Goal: Obtain resource: Download file/media

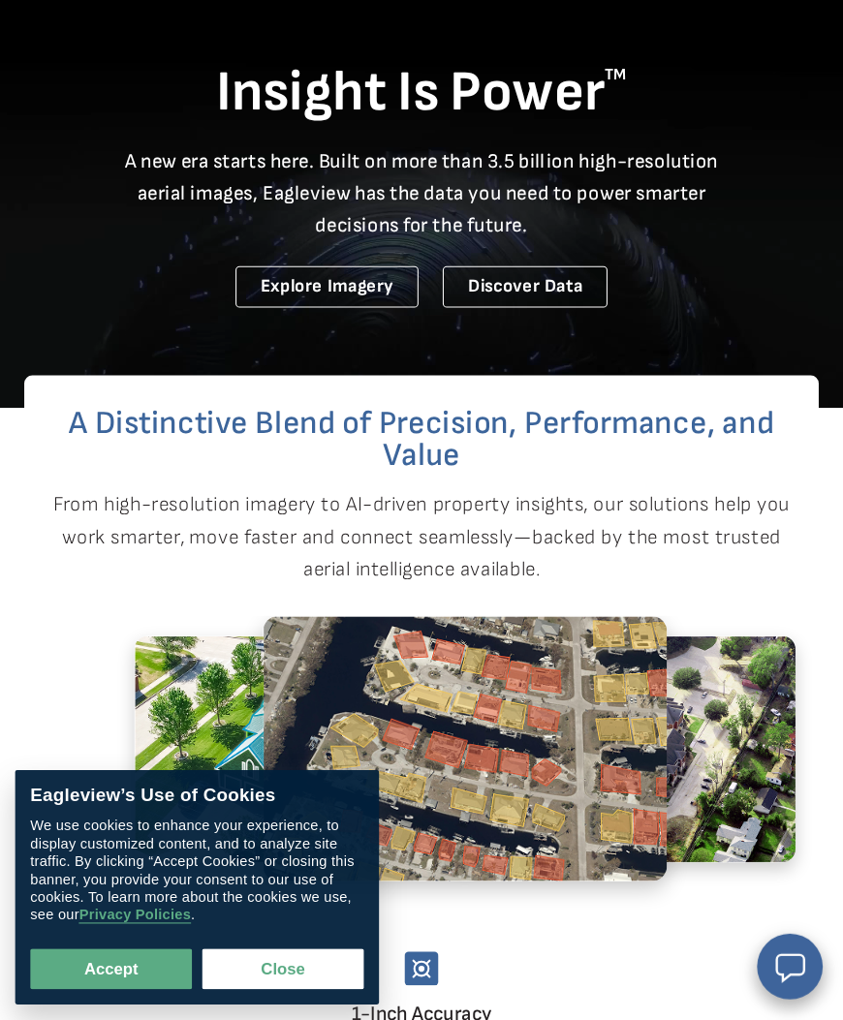
scroll to position [104, 0]
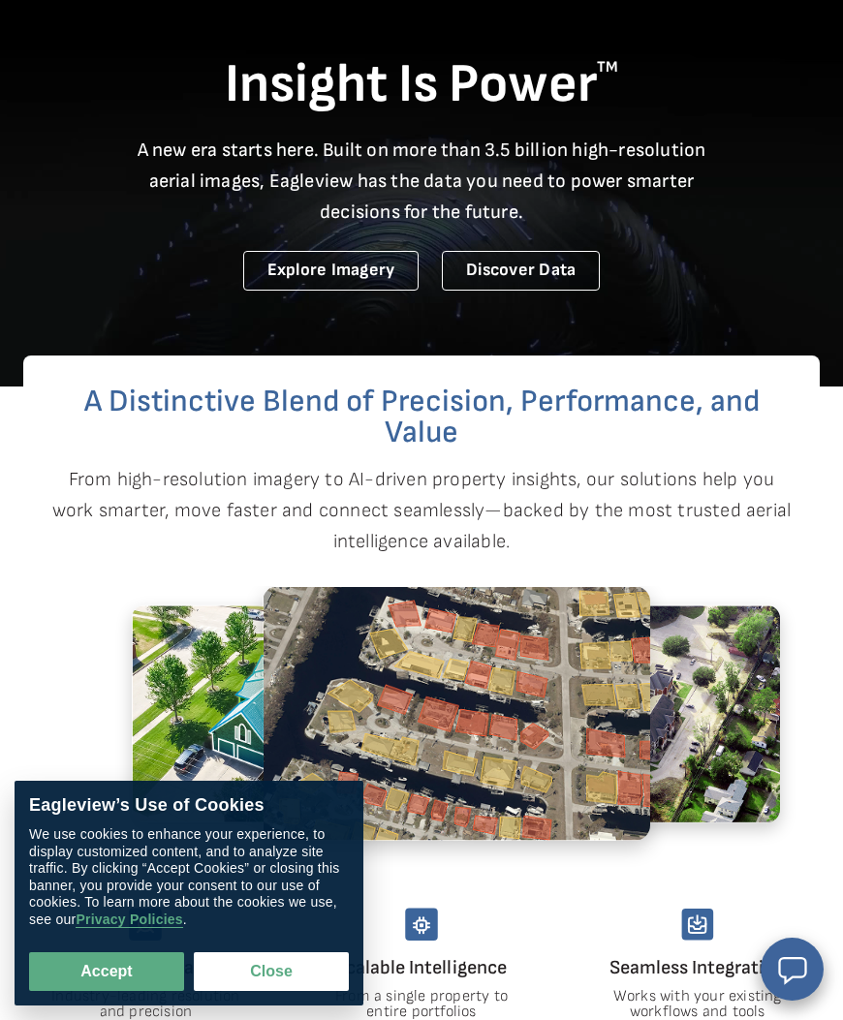
click at [141, 973] on button "Accept" at bounding box center [106, 971] width 155 height 39
checkbox input "true"
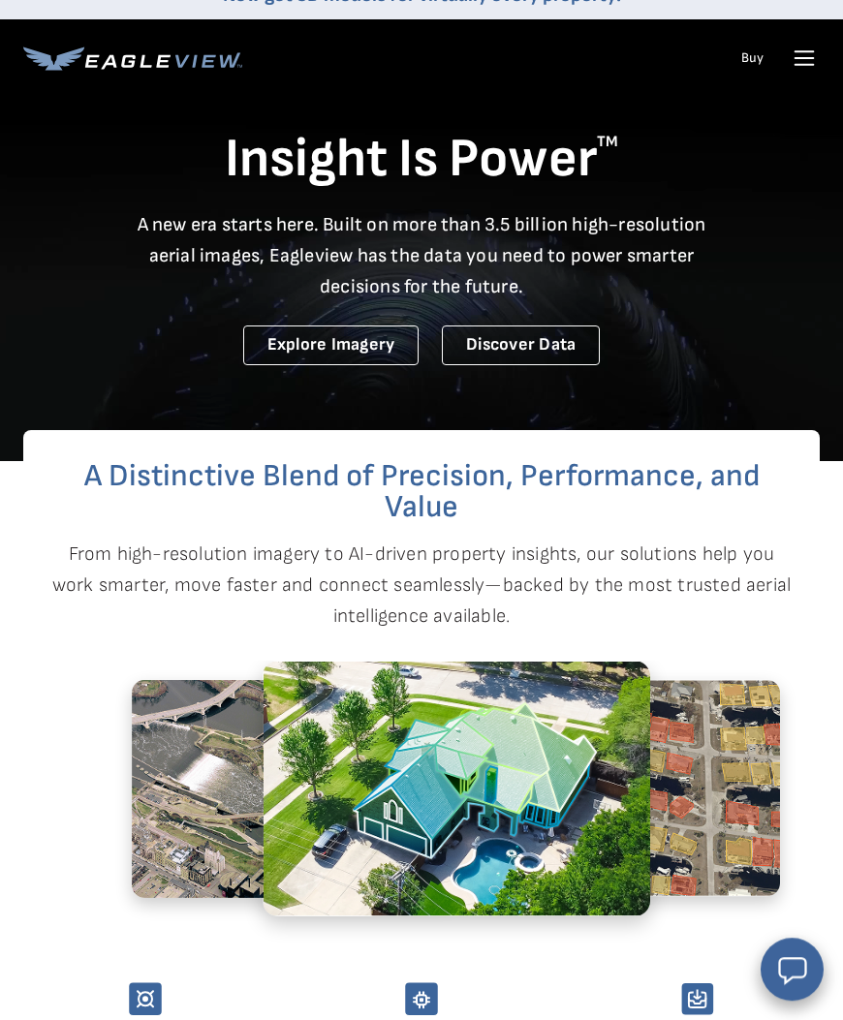
scroll to position [0, 0]
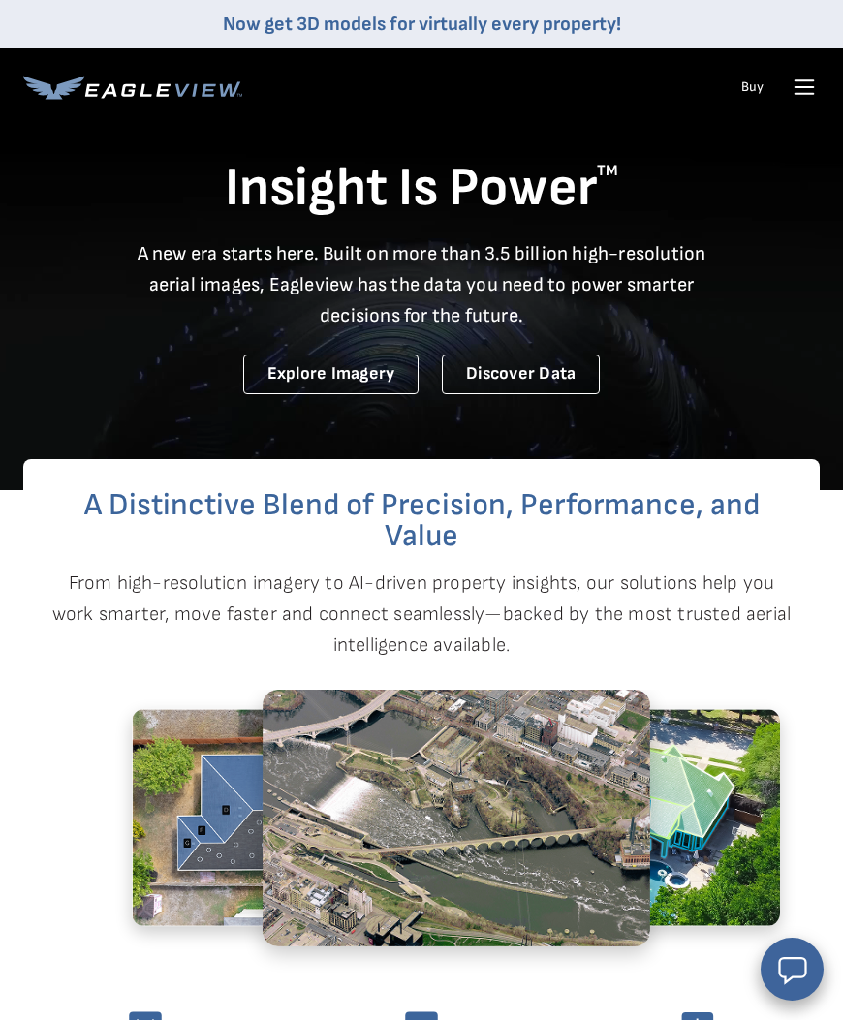
click at [807, 87] on icon at bounding box center [804, 87] width 18 height 0
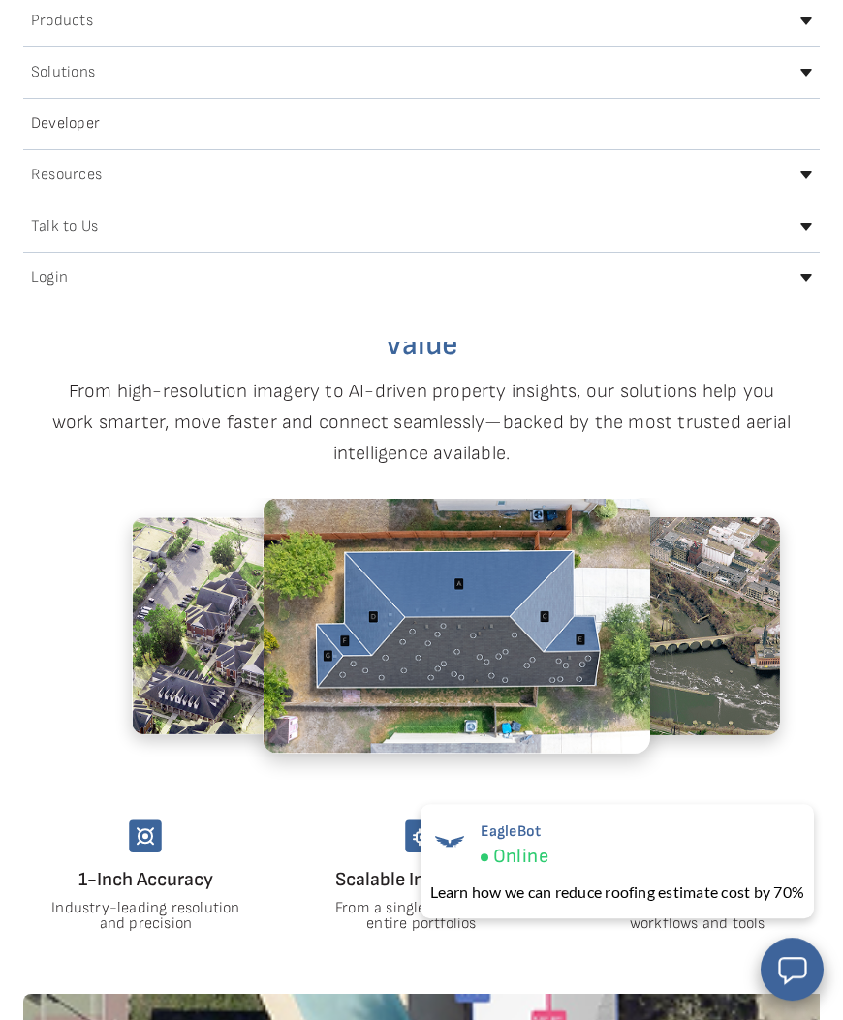
scroll to position [190, 0]
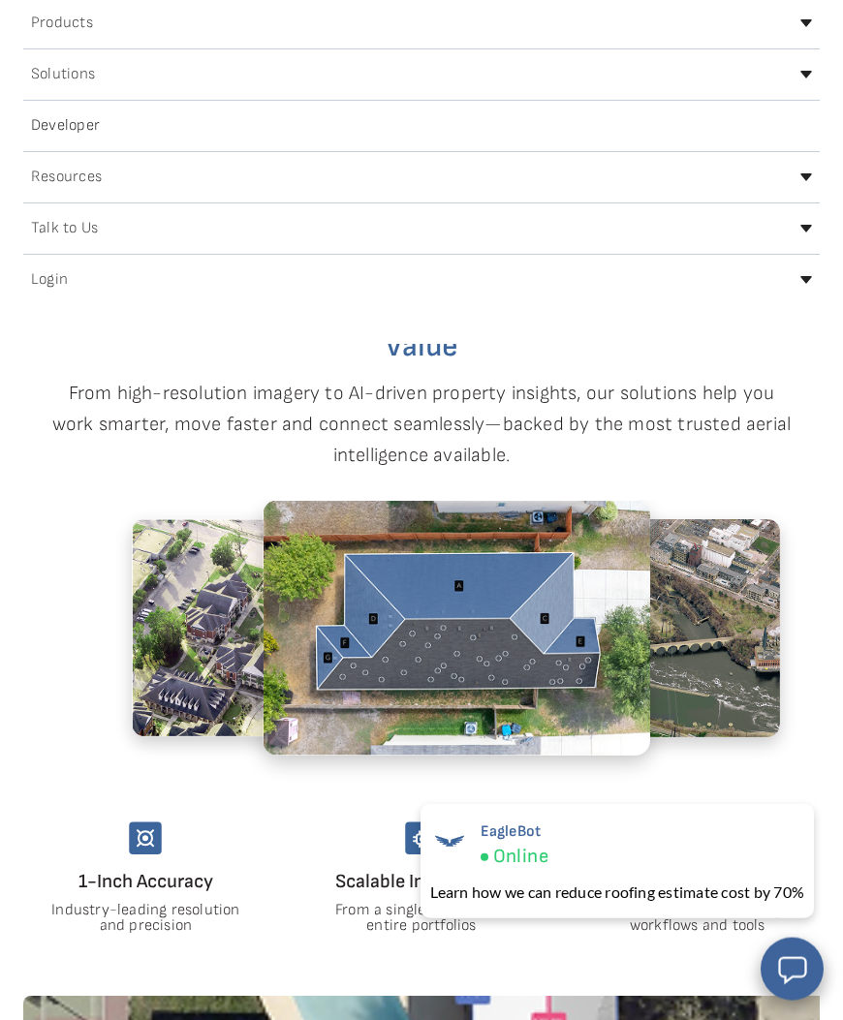
click at [807, 279] on icon at bounding box center [806, 280] width 12 height 8
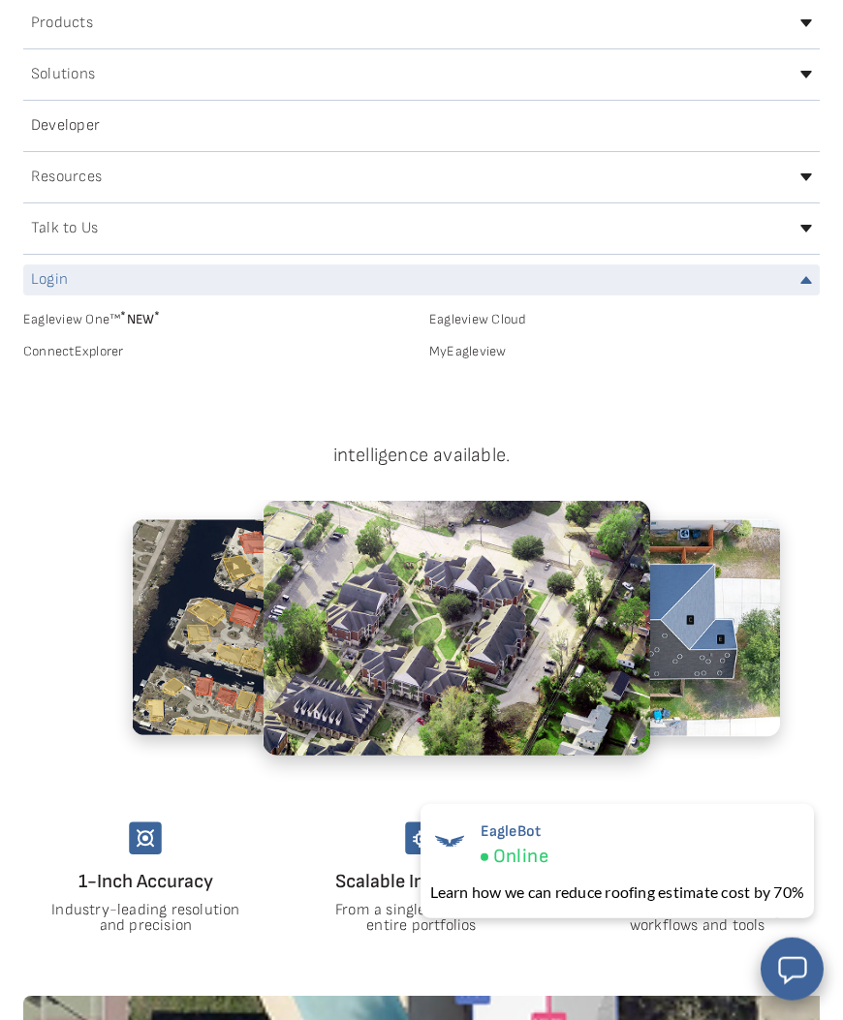
click at [494, 351] on link "MyEagleview" at bounding box center [624, 351] width 390 height 17
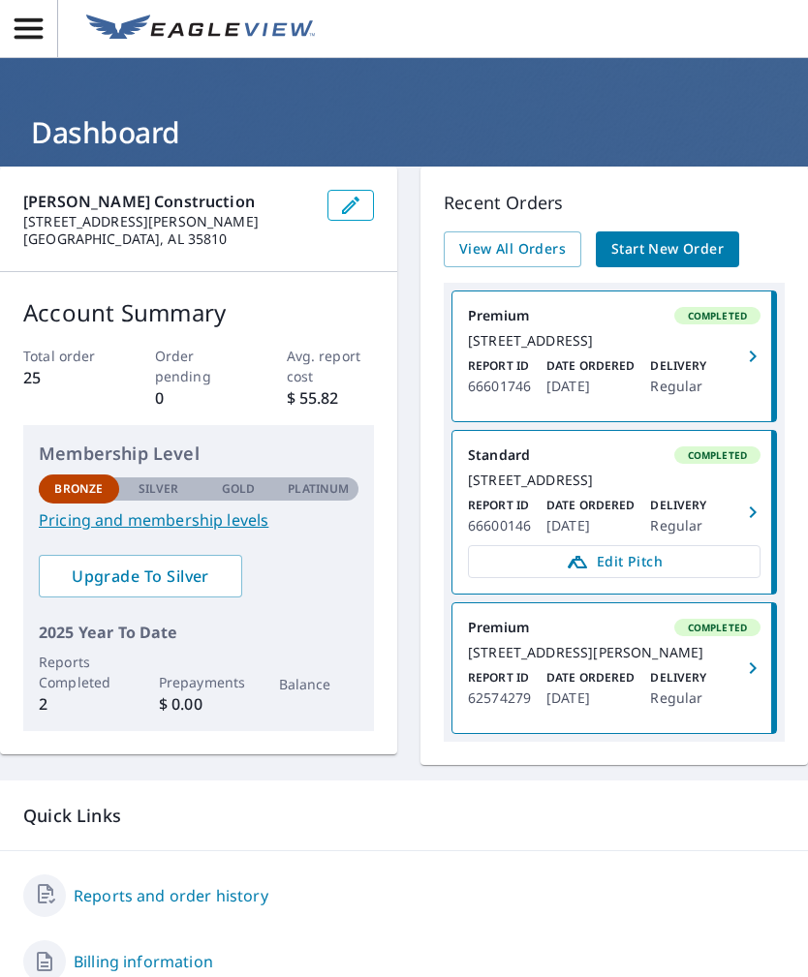
click at [755, 362] on icon "button" at bounding box center [752, 356] width 23 height 23
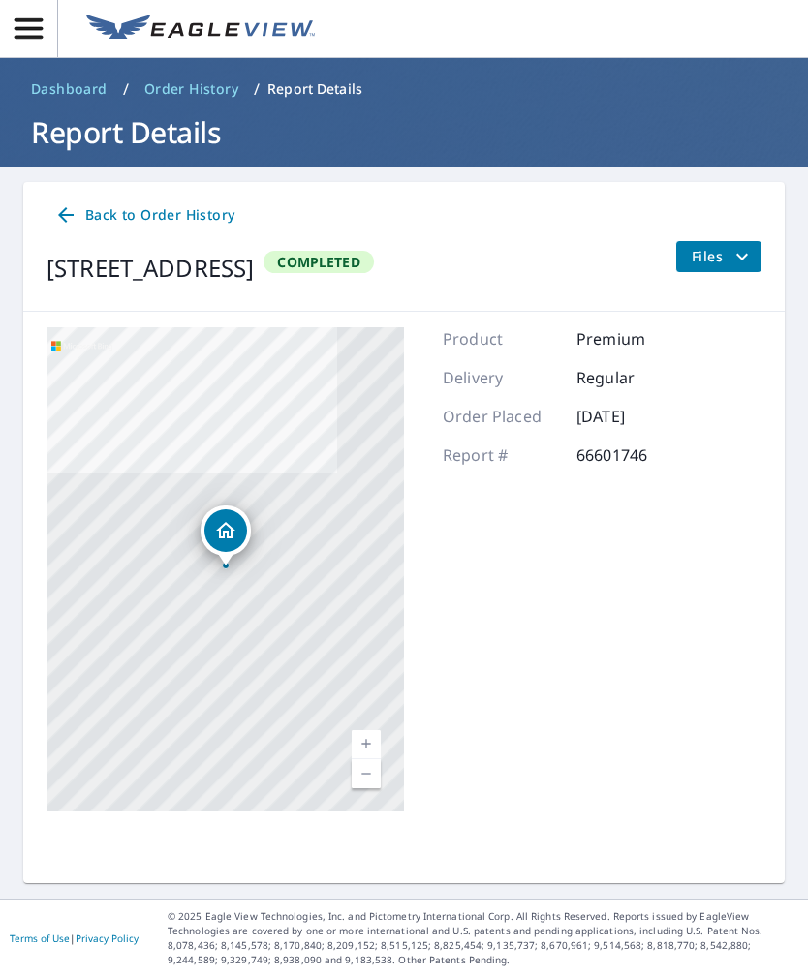
click at [736, 262] on icon "filesDropdownBtn-66601746" at bounding box center [741, 256] width 23 height 23
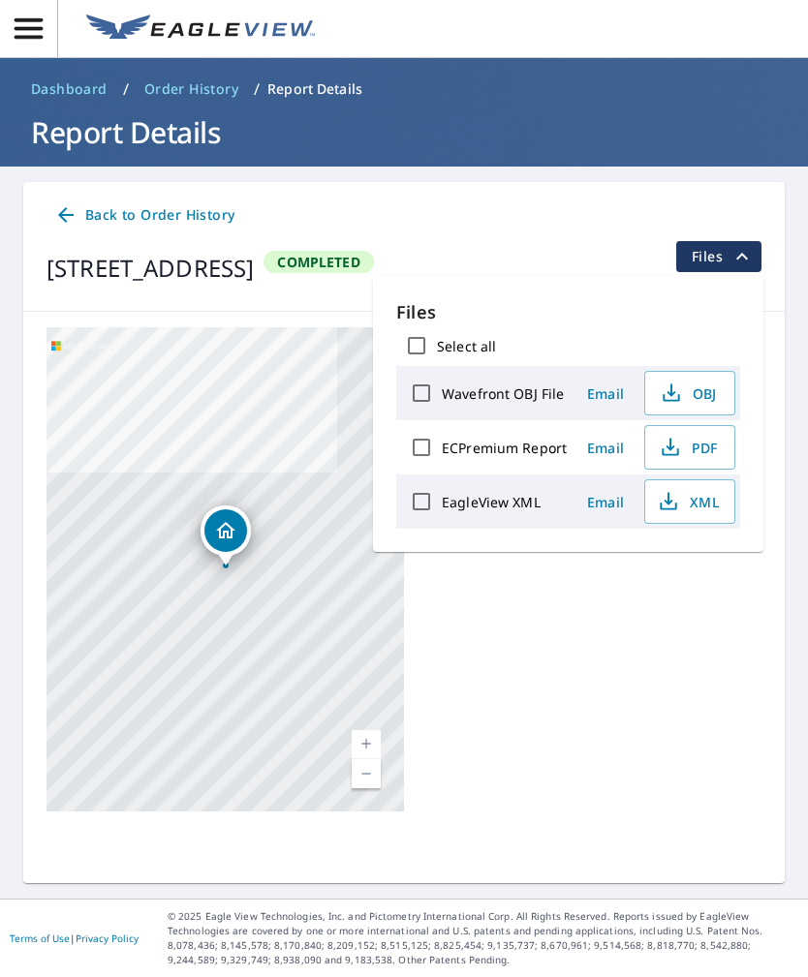
click at [676, 446] on icon "button" at bounding box center [670, 447] width 23 height 23
